Goal: Task Accomplishment & Management: Use online tool/utility

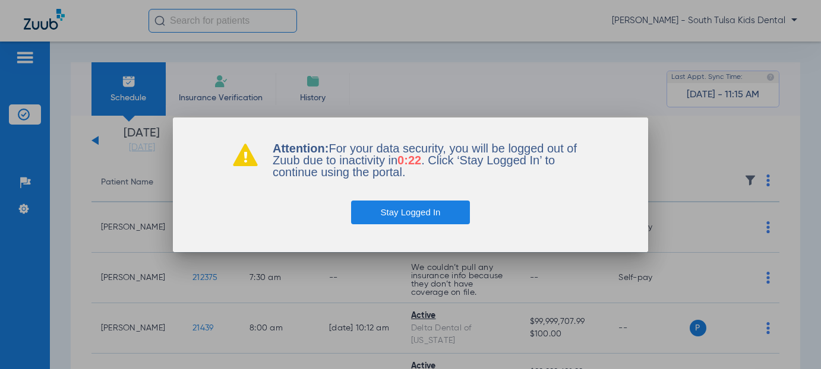
click at [432, 213] on button "Stay Logged In" at bounding box center [410, 213] width 119 height 24
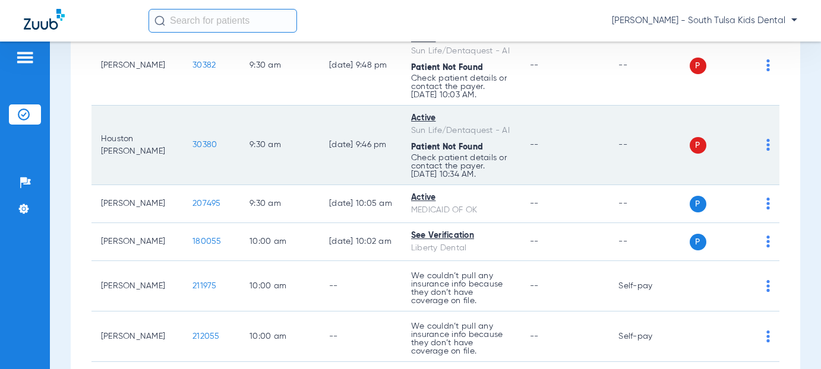
scroll to position [713, 0]
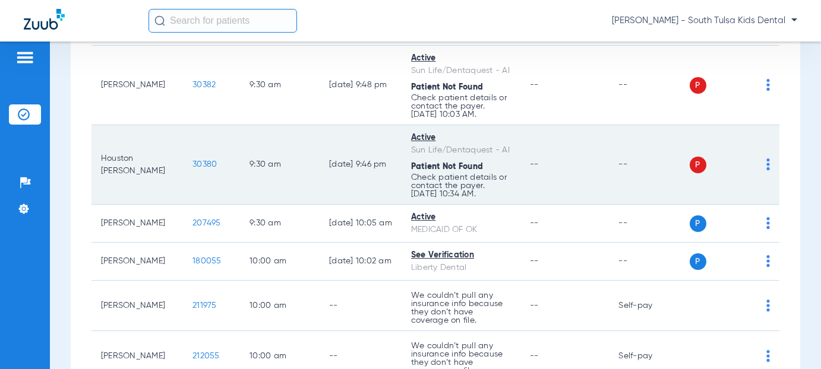
click at [198, 169] on span "30380" at bounding box center [204, 164] width 24 height 8
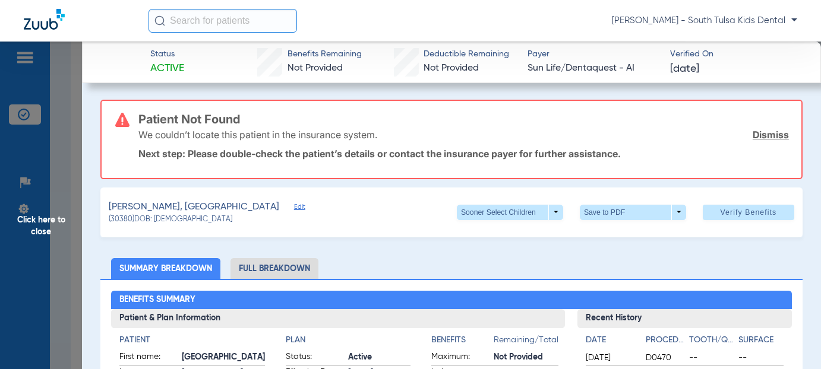
drag, startPoint x: 752, startPoint y: 131, endPoint x: 519, endPoint y: 147, distance: 233.3
click at [752, 131] on link "Dismiss" at bounding box center [770, 135] width 36 height 12
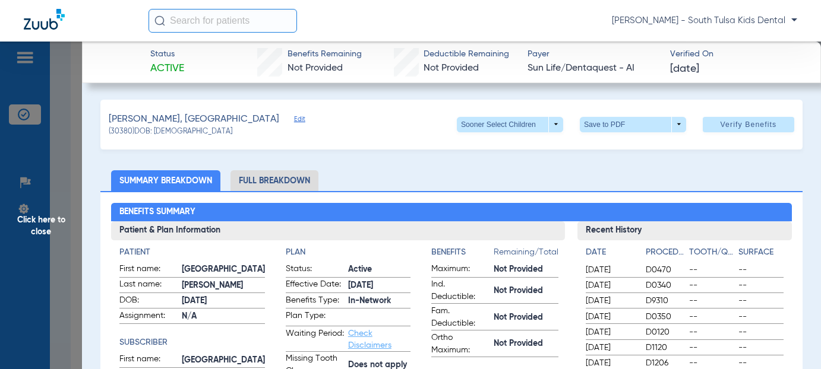
click at [294, 119] on span "Edit" at bounding box center [299, 120] width 11 height 11
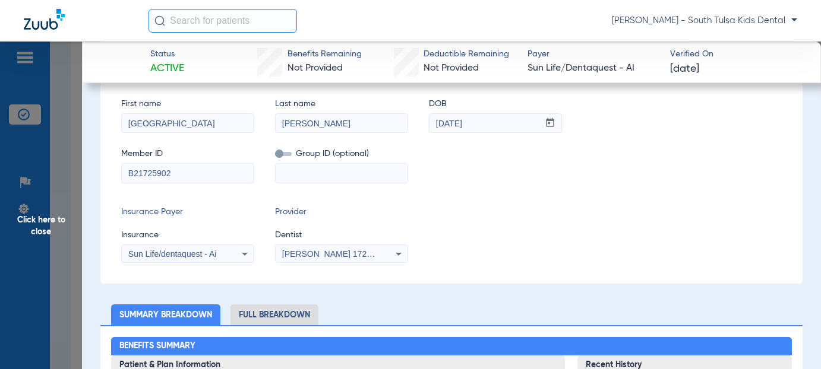
scroll to position [119, 0]
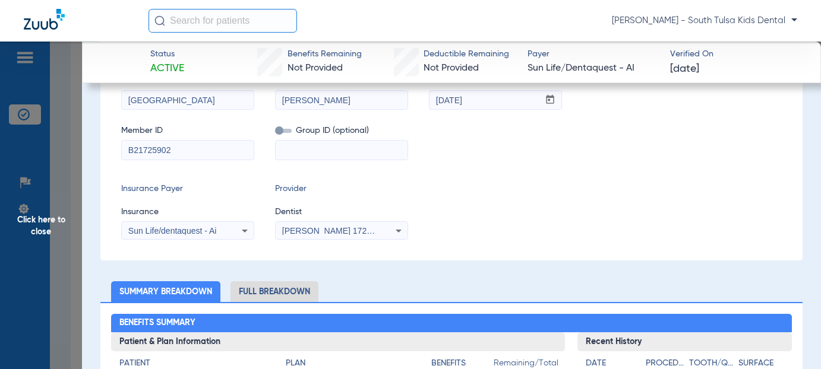
click at [245, 231] on icon at bounding box center [245, 231] width 14 height 14
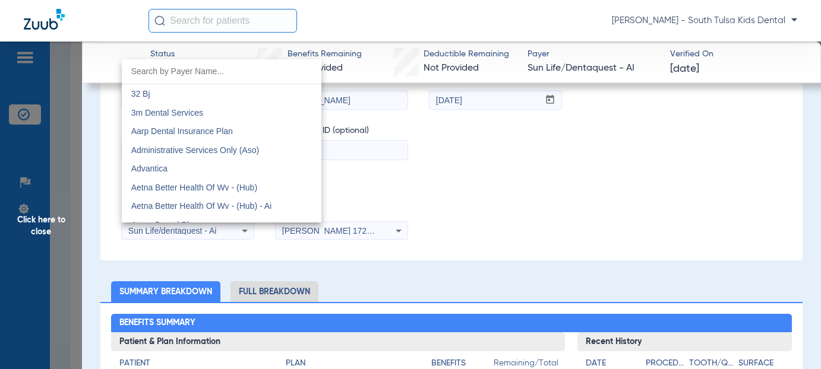
scroll to position [6463, 0]
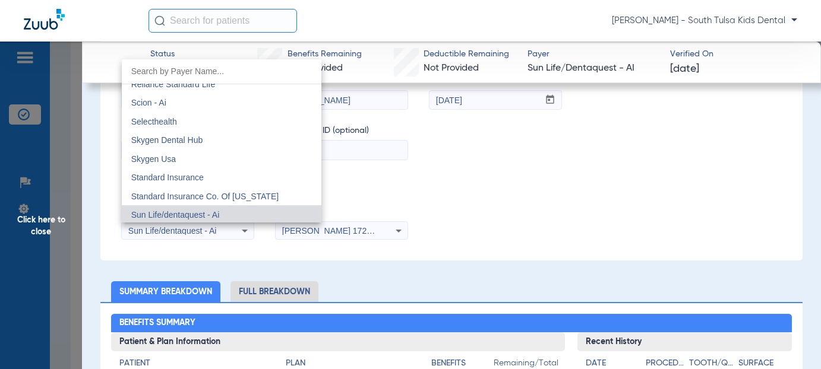
click at [245, 231] on div at bounding box center [410, 184] width 821 height 369
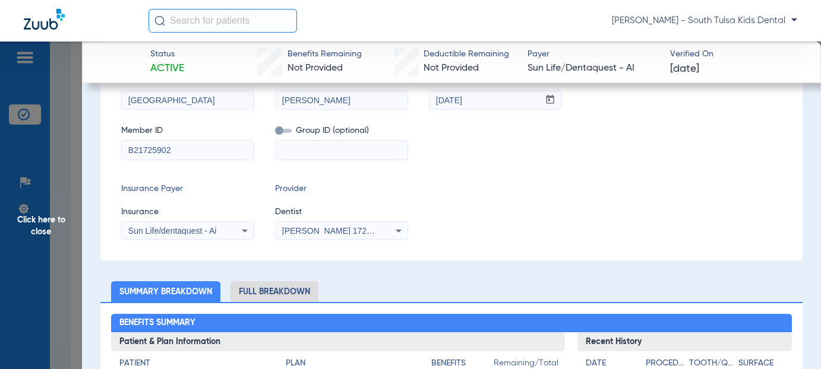
click at [397, 228] on icon at bounding box center [398, 231] width 14 height 14
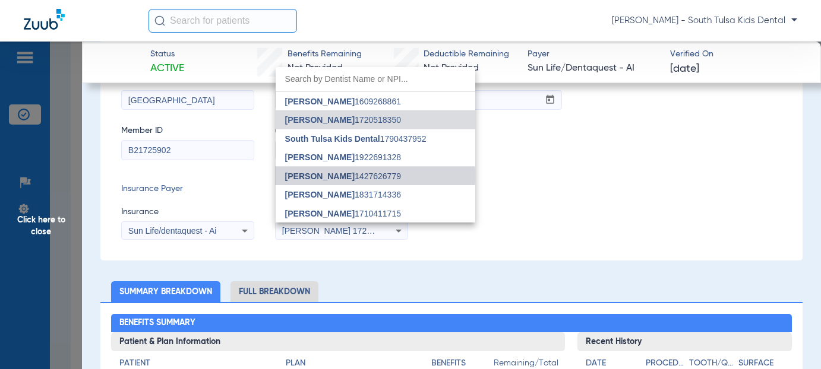
click at [351, 176] on span "[PERSON_NAME] 1427626779" at bounding box center [343, 176] width 116 height 8
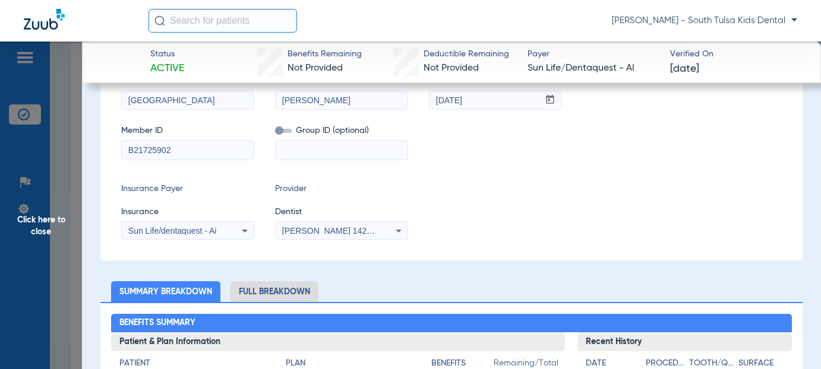
click at [393, 229] on icon at bounding box center [398, 231] width 14 height 14
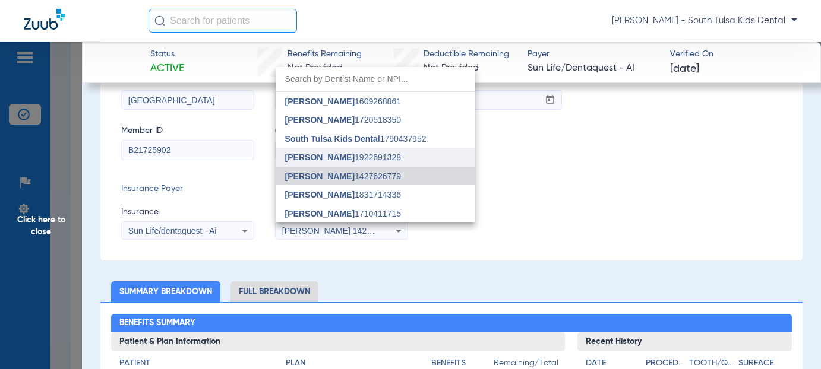
click at [350, 156] on span "[PERSON_NAME]" at bounding box center [319, 158] width 69 height 10
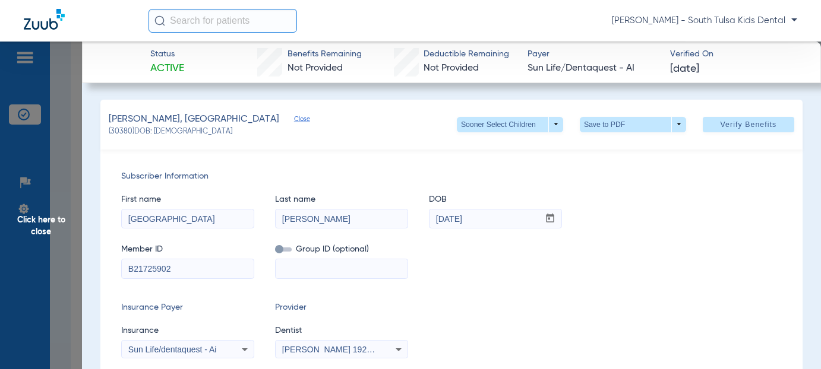
scroll to position [0, 0]
click at [720, 126] on span "Verify Benefits" at bounding box center [748, 125] width 56 height 10
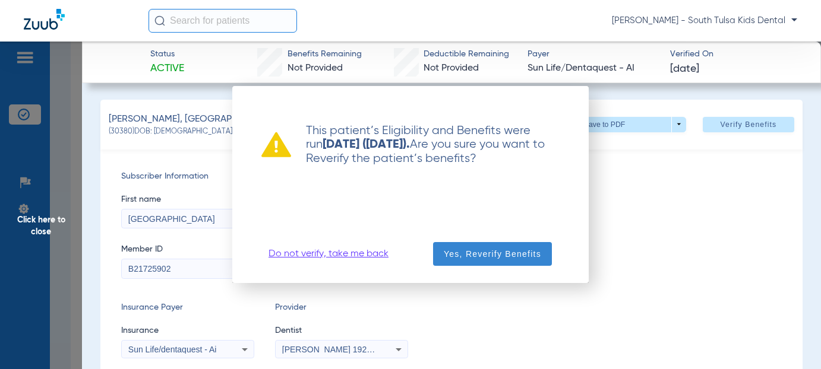
click at [458, 255] on span "Yes, Reverify Benefits" at bounding box center [492, 254] width 97 height 12
